Goal: Information Seeking & Learning: Find specific fact

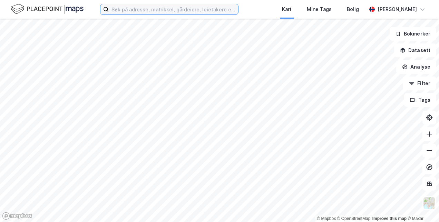
click at [176, 10] on input at bounding box center [173, 9] width 129 height 10
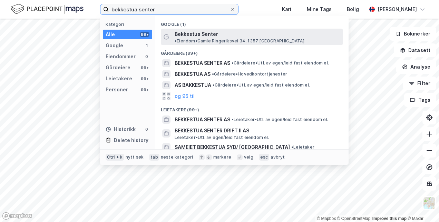
type input "bekkestua senter"
click at [191, 33] on span "Bekkestua Senter" at bounding box center [196, 34] width 43 height 8
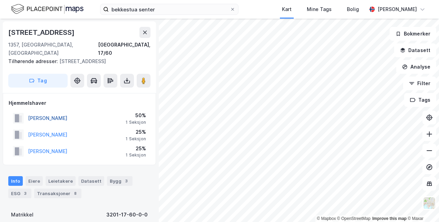
click at [0, 0] on button "[PERSON_NAME]" at bounding box center [0, 0] width 0 height 0
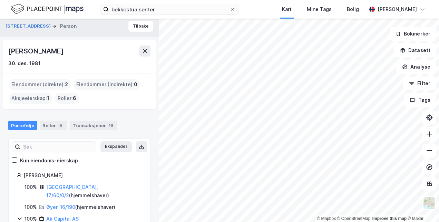
scroll to position [3, 0]
click at [47, 127] on div "Roller 6" at bounding box center [53, 126] width 27 height 10
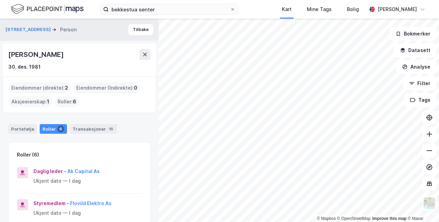
drag, startPoint x: 10, startPoint y: 54, endPoint x: 72, endPoint y: 56, distance: 62.1
click at [72, 56] on div "[PERSON_NAME]" at bounding box center [79, 54] width 142 height 11
copy div "[PERSON_NAME]"
